Goal: Obtain resource: Obtain resource

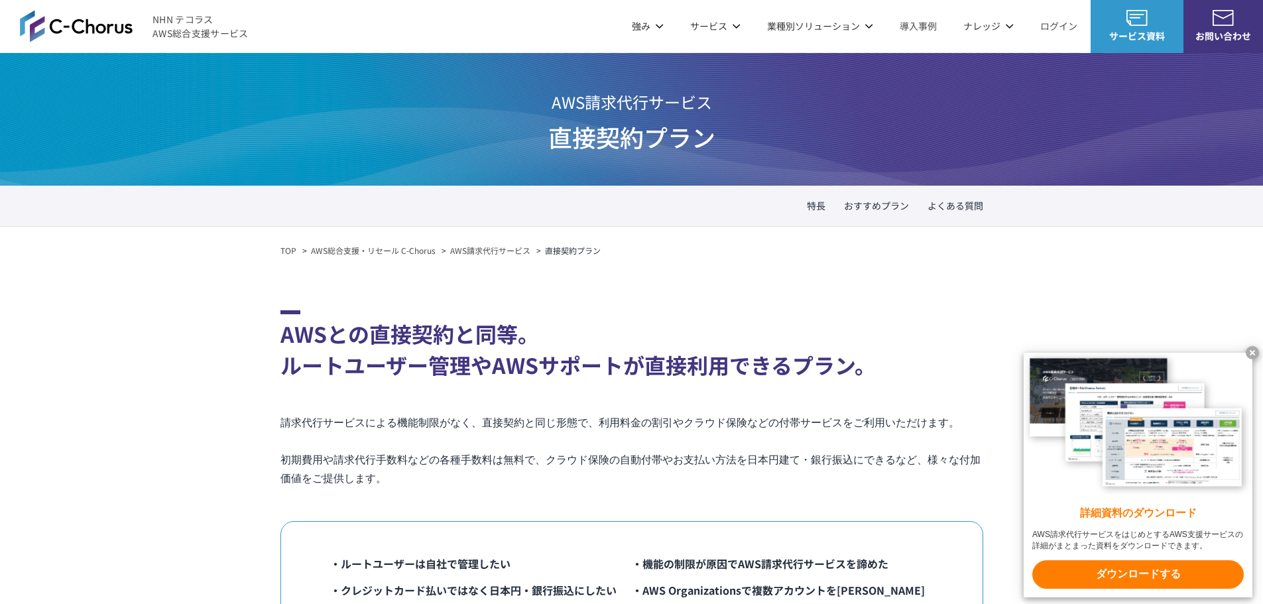
click at [511, 253] on link "AWS請求代行サービス" at bounding box center [490, 251] width 80 height 12
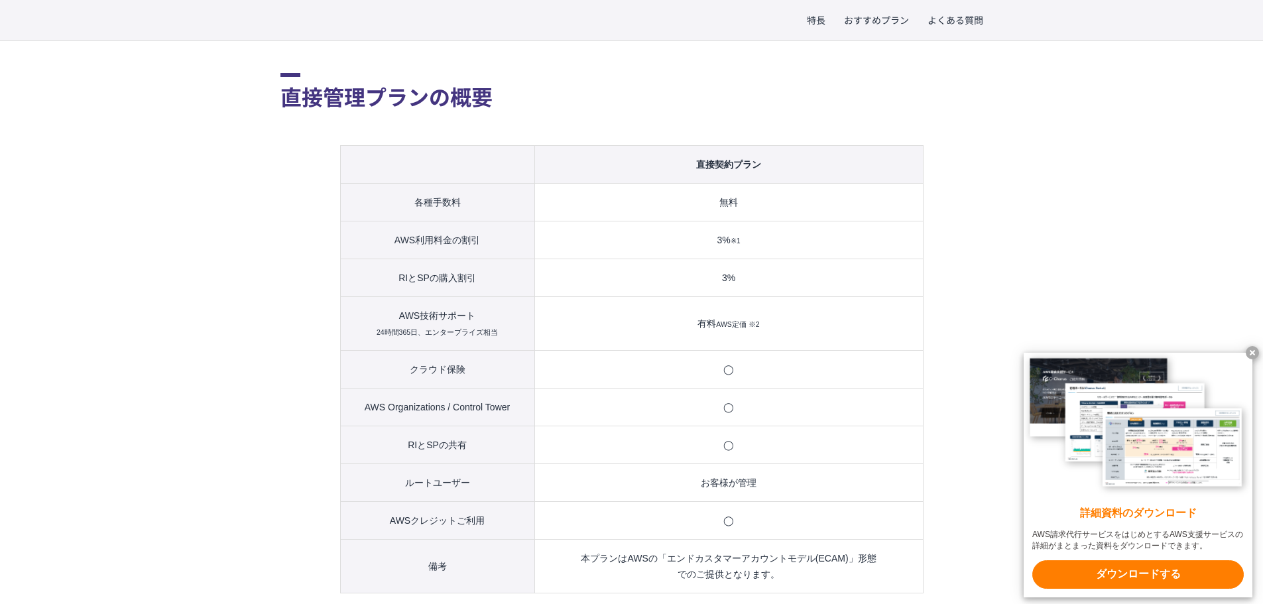
scroll to position [928, 0]
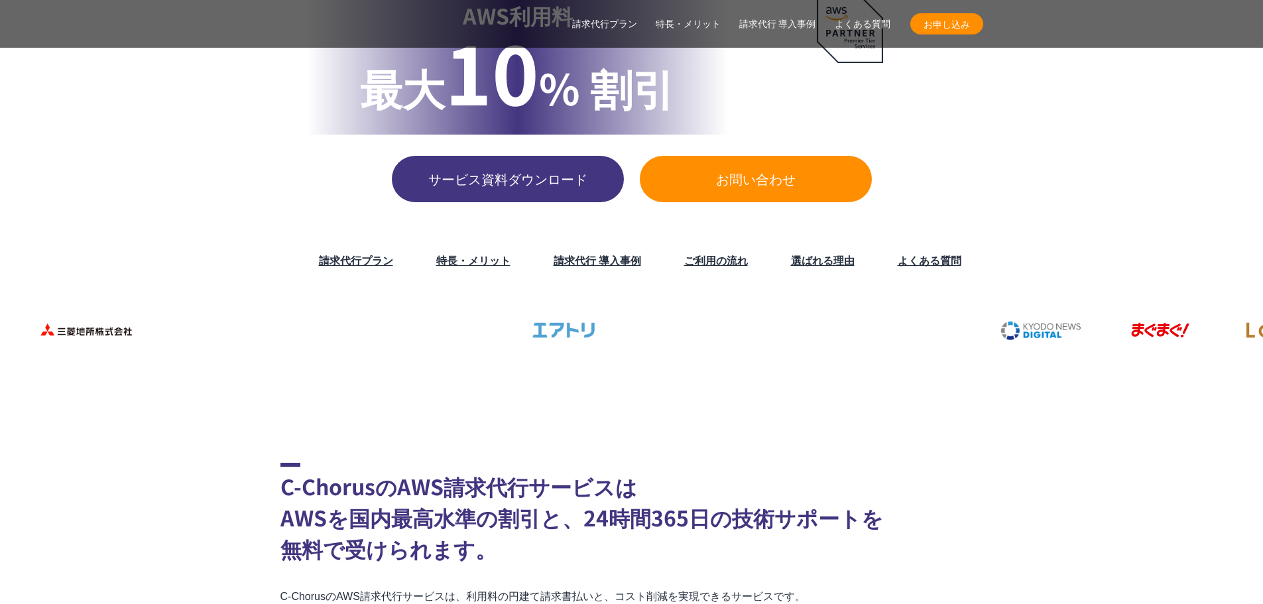
click at [626, 24] on link "請求代行プラン" at bounding box center [604, 24] width 65 height 14
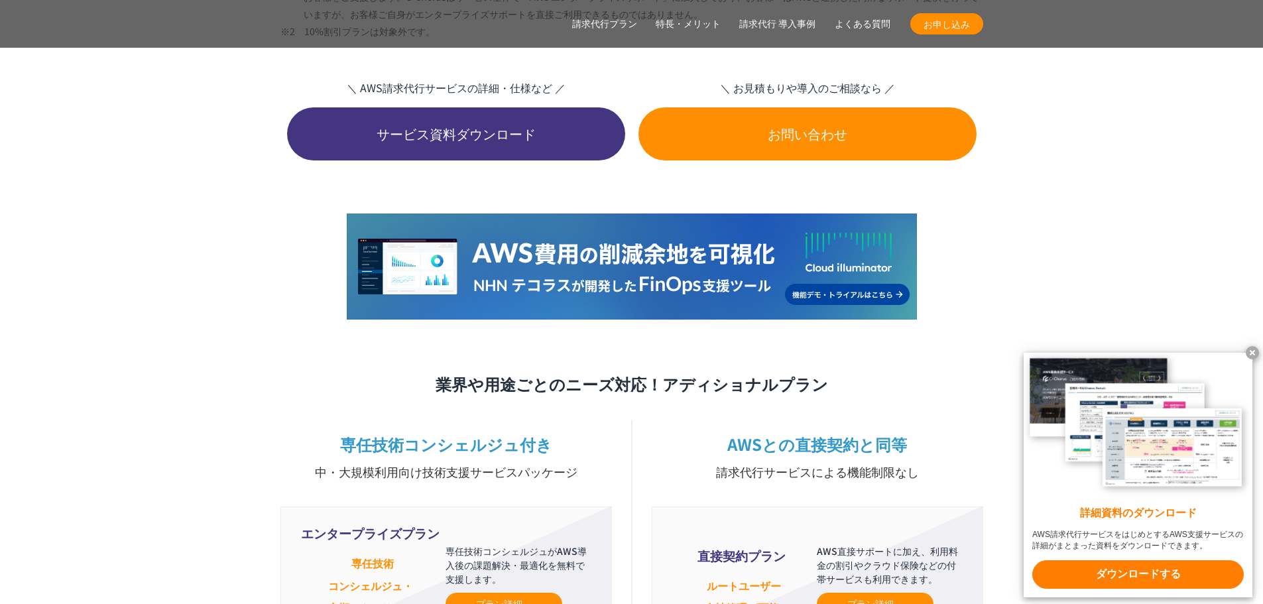
scroll to position [3095, 0]
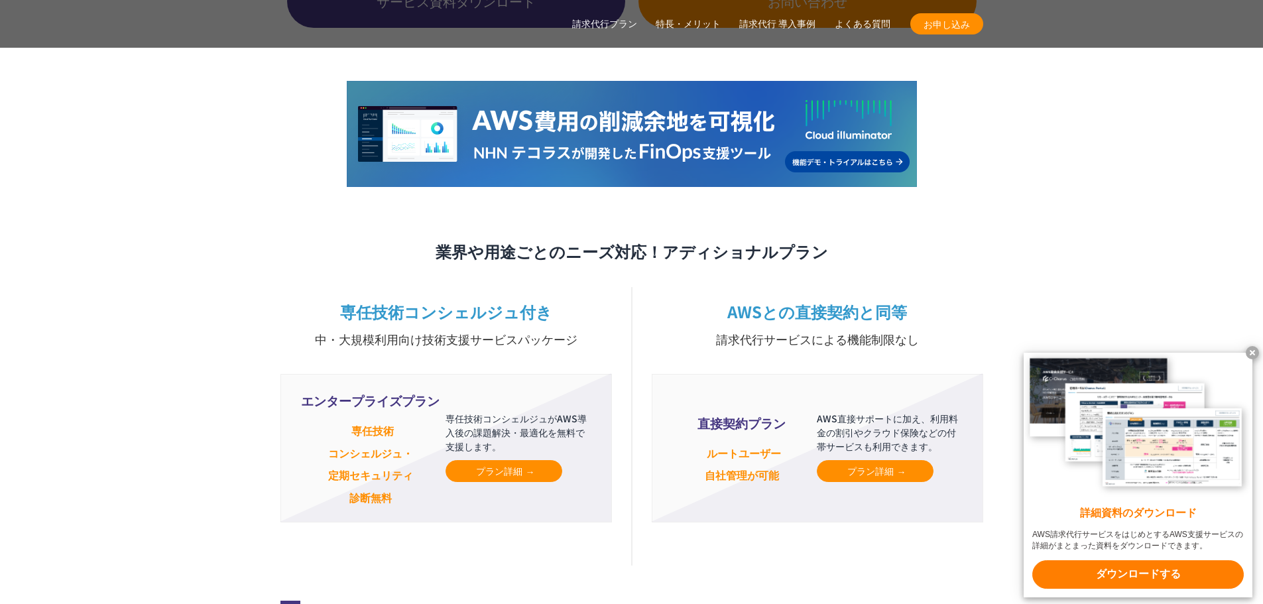
click at [840, 460] on link "プラン詳細" at bounding box center [874, 471] width 117 height 22
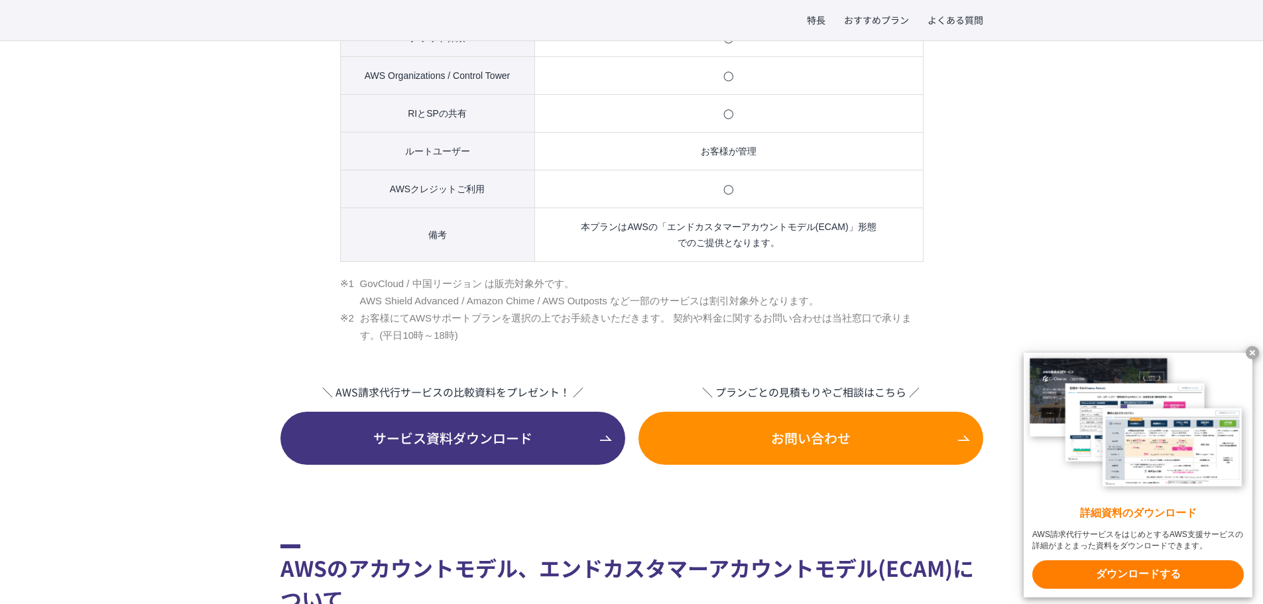
scroll to position [1325, 0]
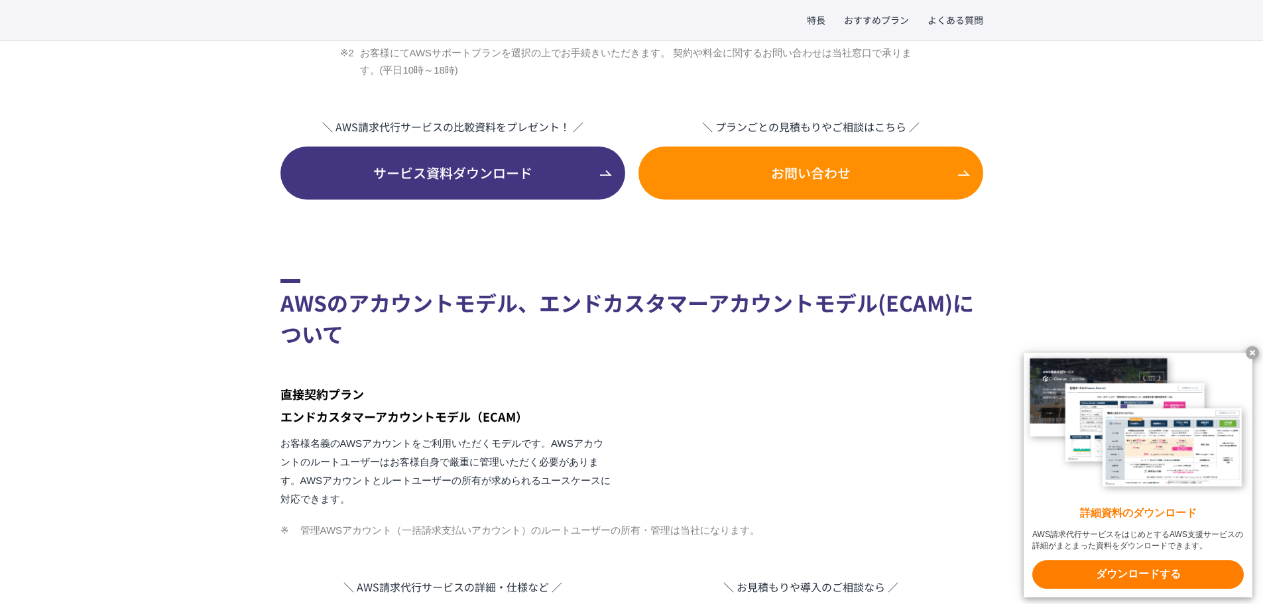
click at [583, 163] on span "サービス資料ダウンロード" at bounding box center [452, 173] width 345 height 20
click at [853, 163] on span "お問い合わせ" at bounding box center [810, 173] width 345 height 20
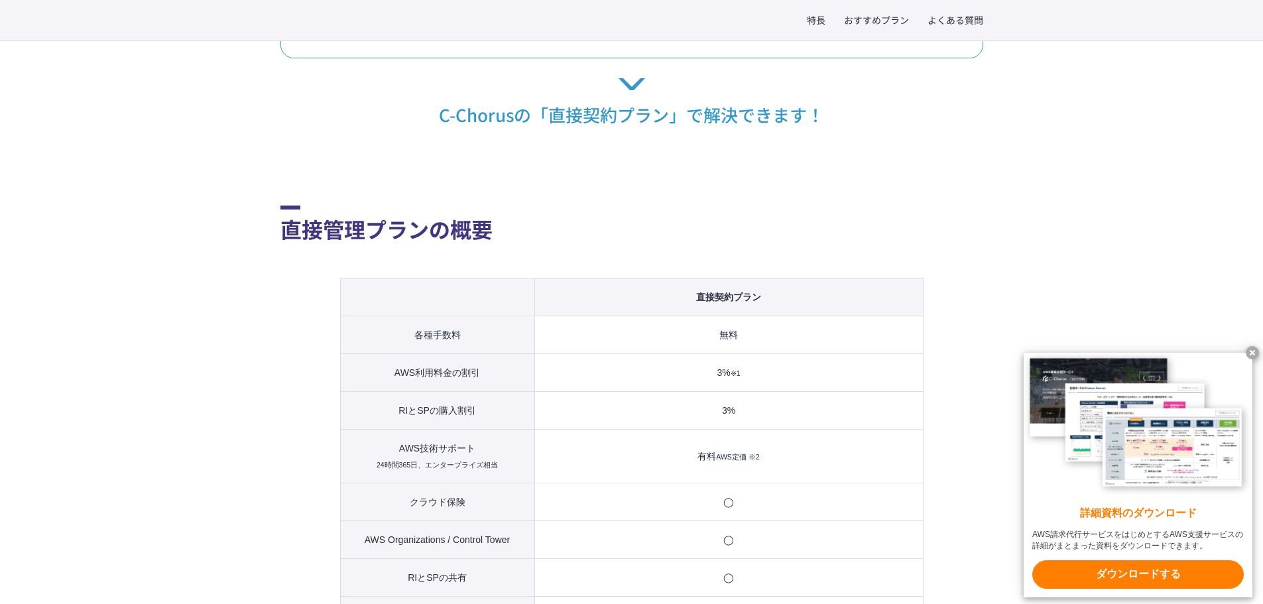
scroll to position [795, 0]
